Goal: Transaction & Acquisition: Purchase product/service

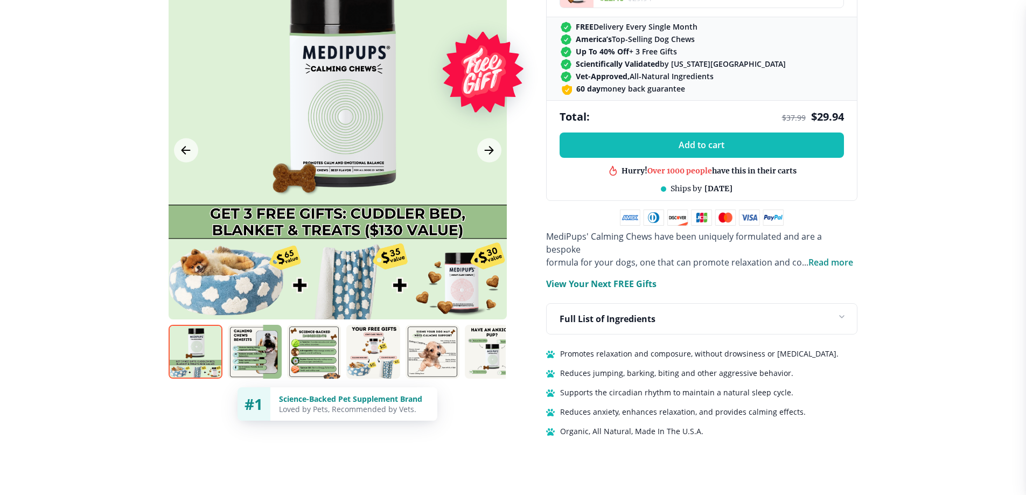
scroll to position [862, 0]
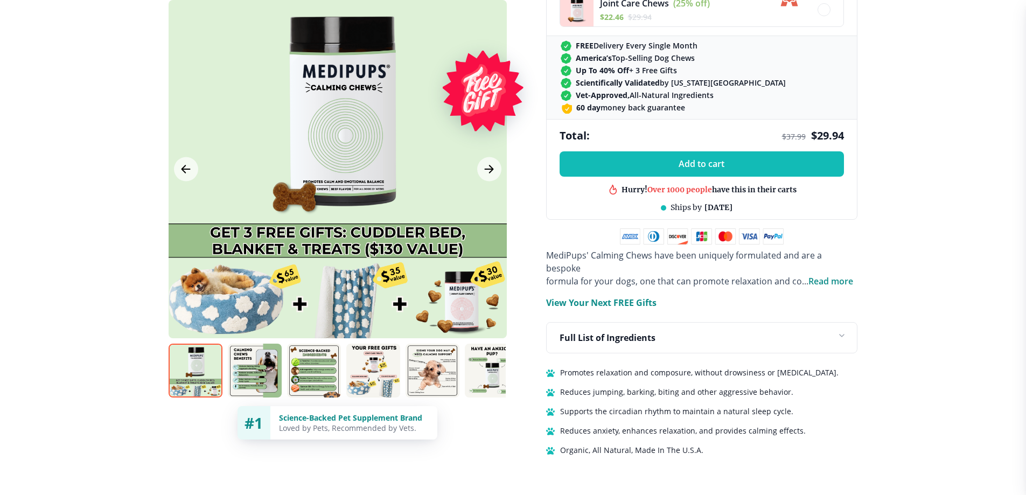
click at [581, 296] on p "View Your Next FREE Gifts" at bounding box center [601, 302] width 110 height 13
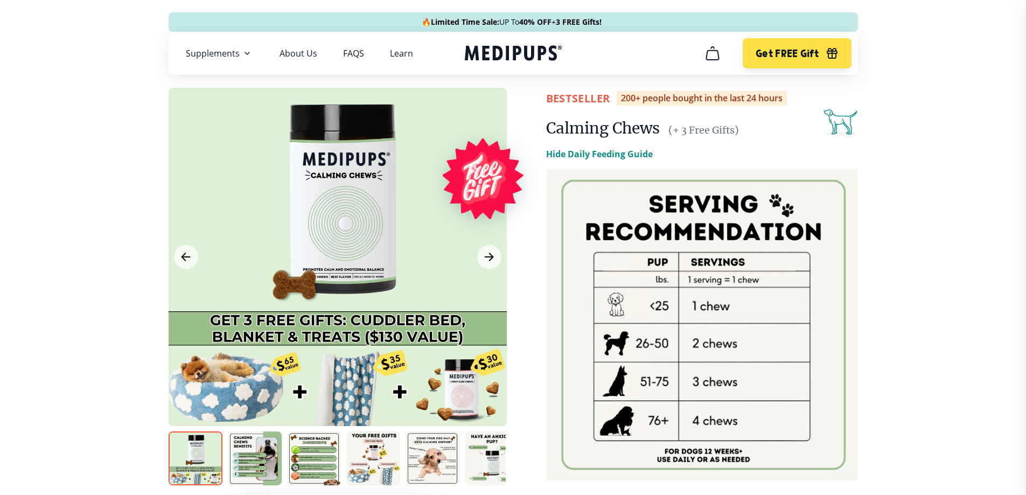
scroll to position [0, 0]
click at [348, 235] on div at bounding box center [338, 257] width 338 height 338
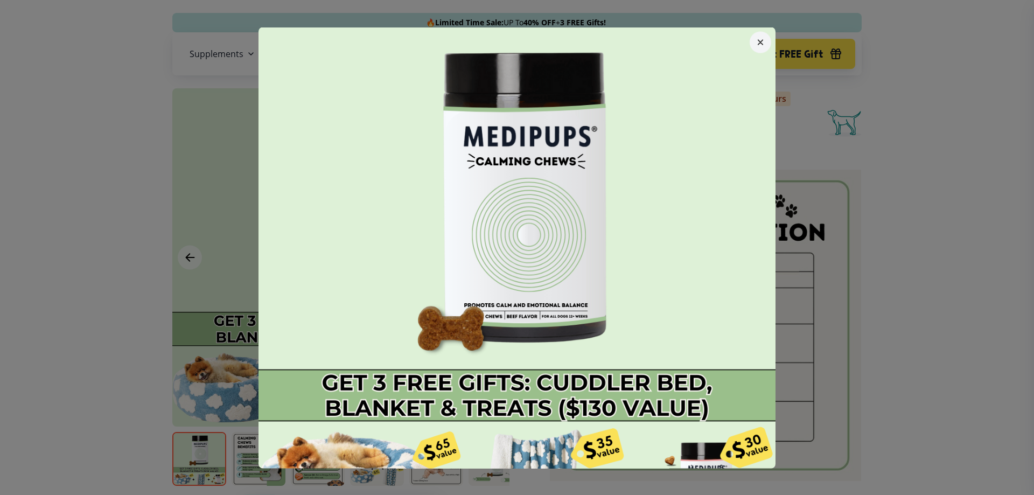
click at [755, 45] on button "button" at bounding box center [761, 42] width 22 height 22
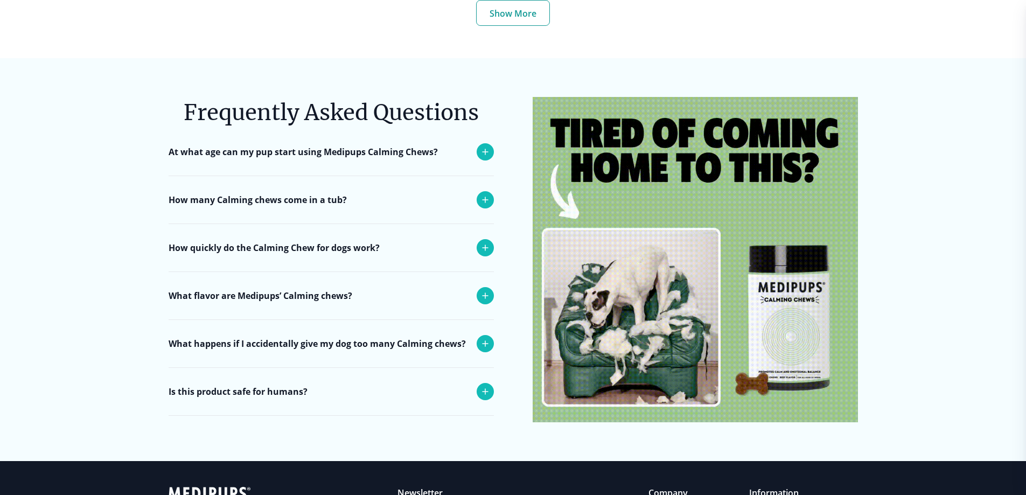
scroll to position [4901, 0]
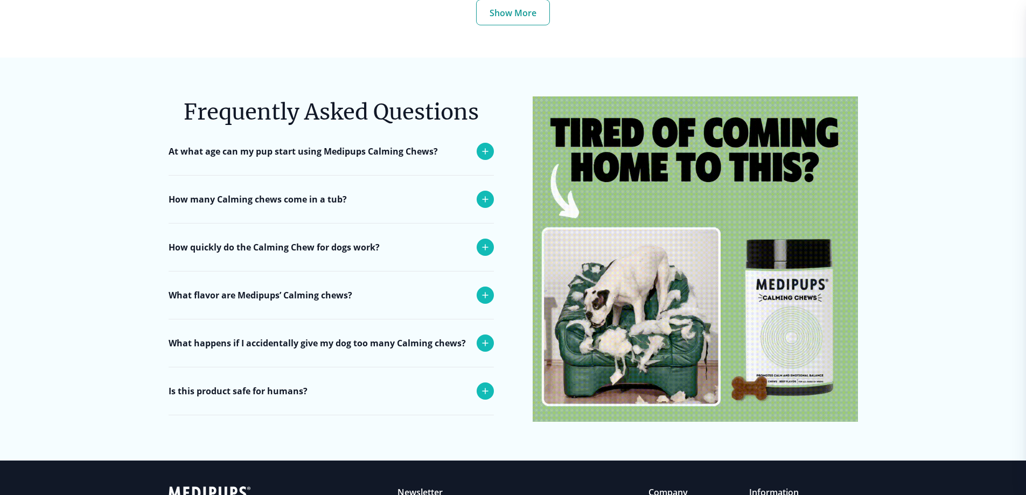
click at [214, 193] on p "How many Calming chews come in a tub?" at bounding box center [258, 199] width 178 height 13
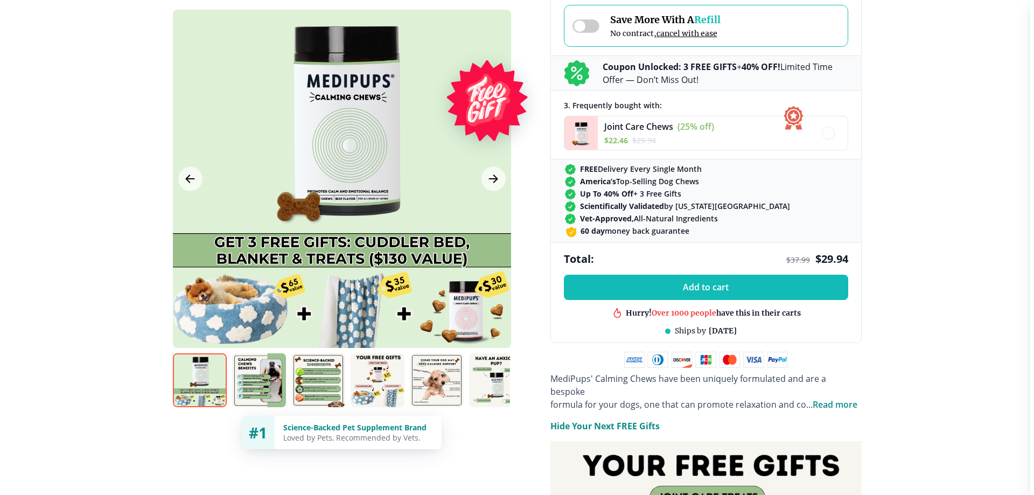
scroll to position [754, 0]
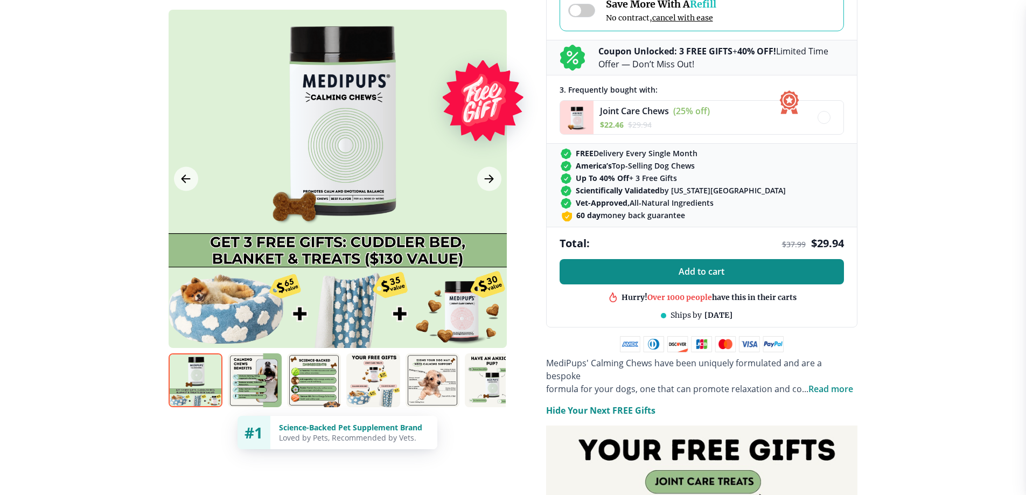
click at [722, 269] on span "Add to cart" at bounding box center [702, 272] width 46 height 10
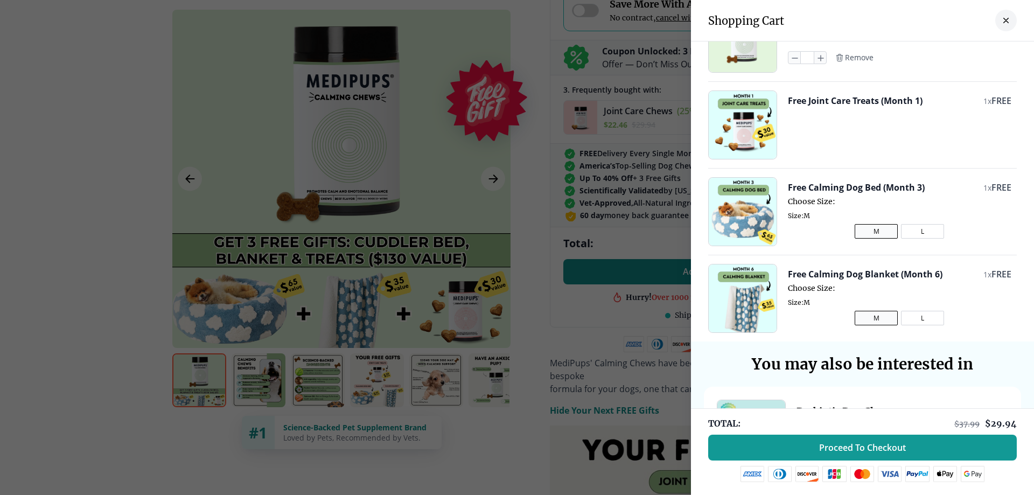
scroll to position [0, 0]
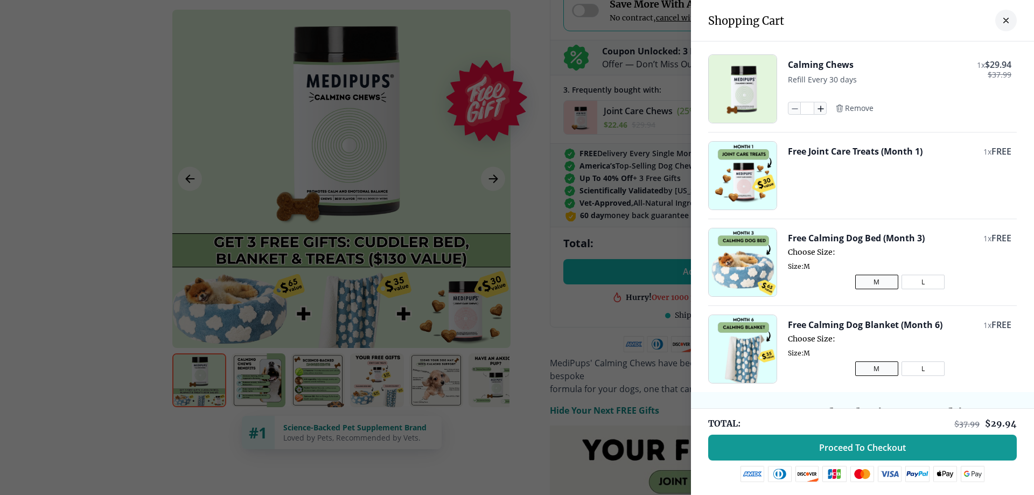
click at [814, 110] on icon "button" at bounding box center [820, 108] width 12 height 12
click at [788, 110] on icon "button" at bounding box center [794, 108] width 12 height 12
type input "*"
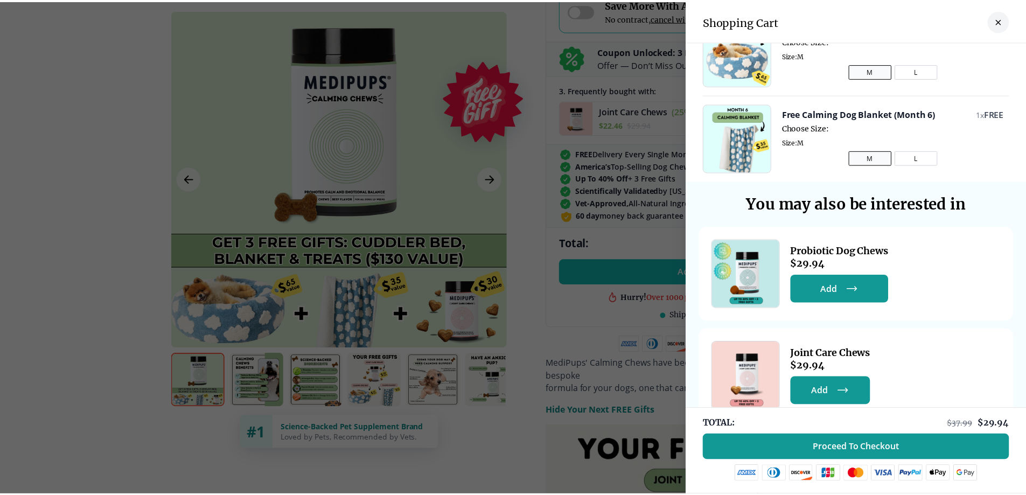
scroll to position [239, 0]
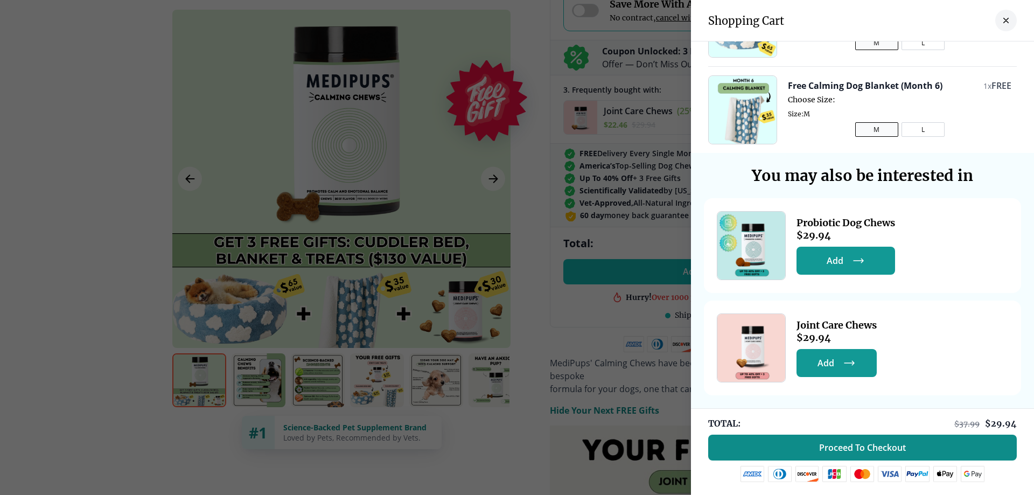
click at [786, 446] on button "Proceed To Checkout" at bounding box center [862, 448] width 309 height 26
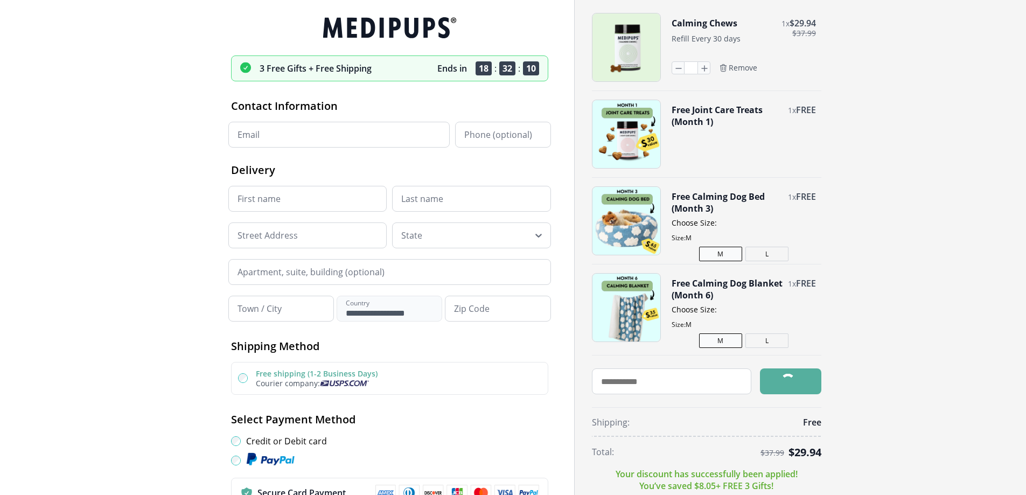
click at [260, 127] on input "Email" at bounding box center [338, 135] width 221 height 26
